Goal: Task Accomplishment & Management: Use online tool/utility

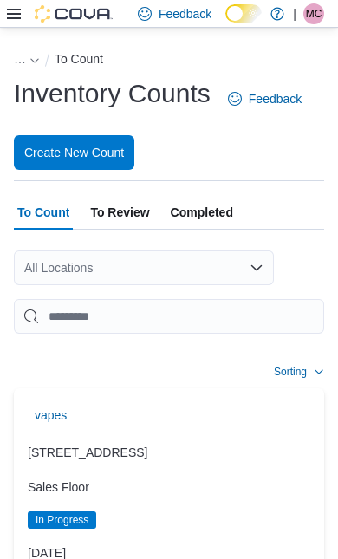
click at [9, 18] on icon at bounding box center [14, 14] width 14 height 14
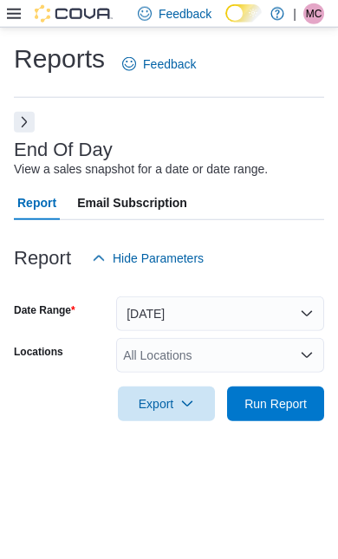
click at [283, 395] on span "Run Report" at bounding box center [275, 403] width 62 height 17
